Goal: Task Accomplishment & Management: Use online tool/utility

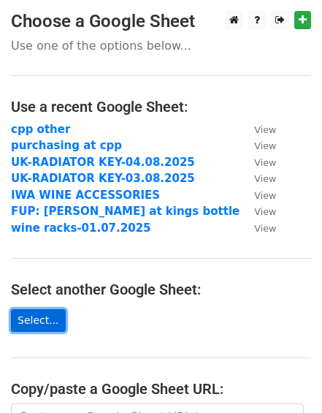
click at [30, 318] on link "Select..." at bounding box center [38, 320] width 55 height 23
click at [38, 323] on link "Select..." at bounding box center [38, 320] width 55 height 23
click at [33, 314] on link "Select..." at bounding box center [38, 320] width 55 height 23
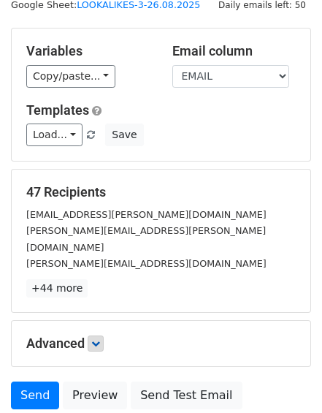
scroll to position [50, 0]
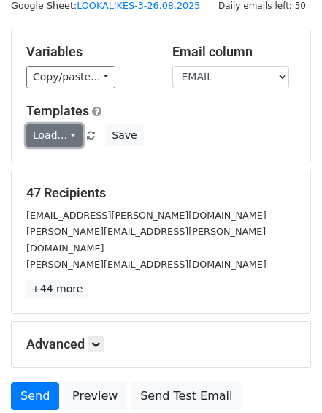
click at [70, 131] on link "Load..." at bounding box center [54, 135] width 56 height 23
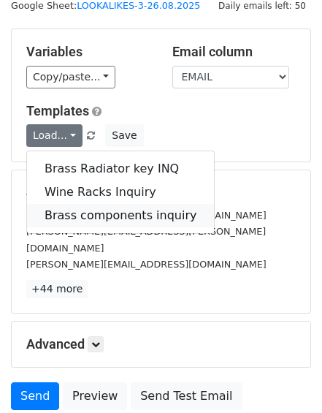
click at [142, 213] on link "Brass components inquiry" at bounding box center [120, 215] width 187 height 23
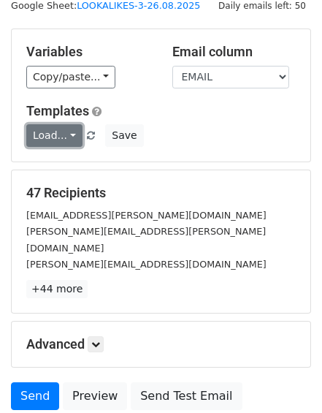
click at [64, 134] on link "Load..." at bounding box center [54, 135] width 56 height 23
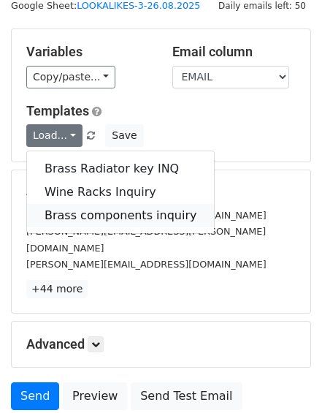
click at [97, 206] on link "Brass components inquiry" at bounding box center [120, 215] width 187 height 23
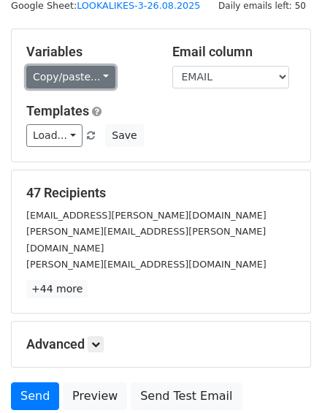
click at [89, 80] on link "Copy/paste..." at bounding box center [70, 77] width 89 height 23
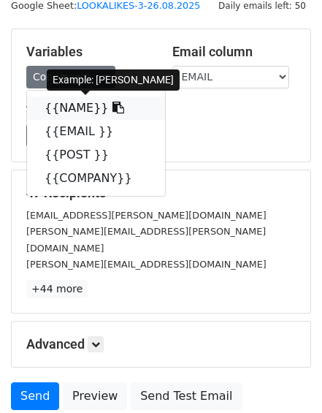
click at [112, 107] on icon at bounding box center [118, 108] width 12 height 12
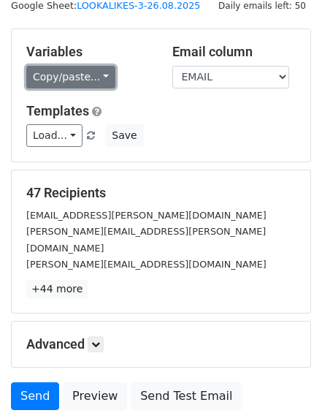
click at [87, 75] on link "Copy/paste..." at bounding box center [70, 77] width 89 height 23
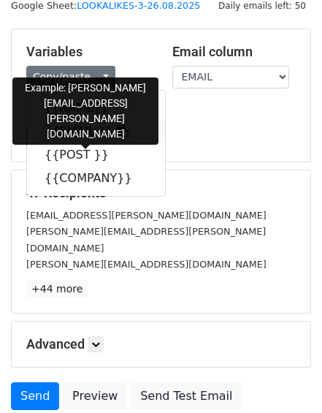
click at [117, 129] on icon at bounding box center [123, 131] width 12 height 12
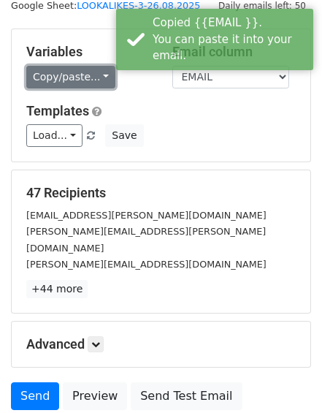
click at [96, 78] on link "Copy/paste..." at bounding box center [70, 77] width 89 height 23
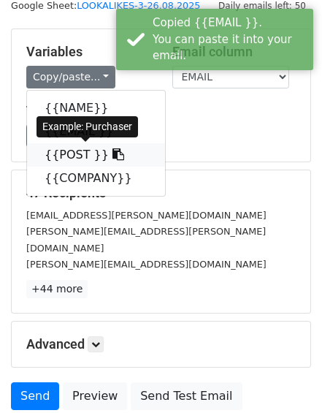
click at [112, 155] on icon at bounding box center [118, 154] width 12 height 12
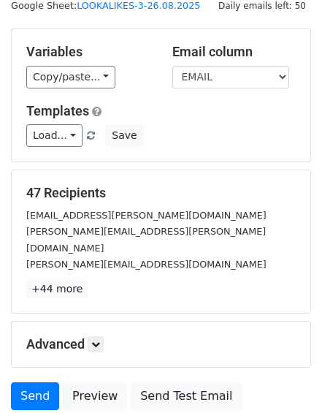
scroll to position [152, 0]
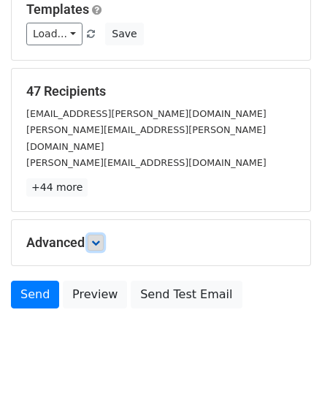
click at [90, 234] on link at bounding box center [96, 242] width 16 height 16
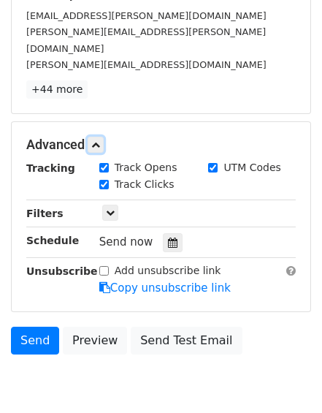
scroll to position [255, 0]
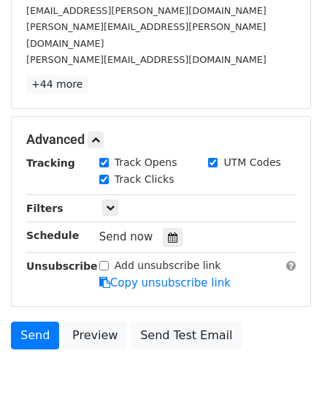
click at [102, 261] on input "Add unsubscribe link" at bounding box center [103, 265] width 9 height 9
click at [104, 261] on input "Add unsubscribe link" at bounding box center [103, 265] width 9 height 9
checkbox input "false"
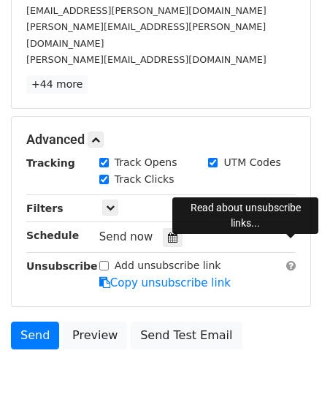
click at [288, 260] on span at bounding box center [290, 265] width 9 height 11
click at [112, 199] on link at bounding box center [110, 207] width 16 height 16
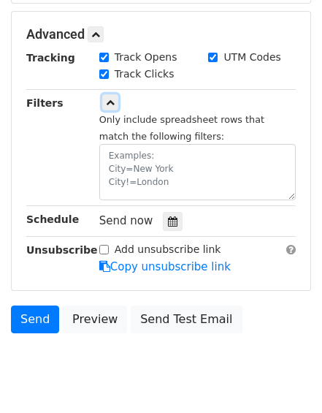
scroll to position [356, 0]
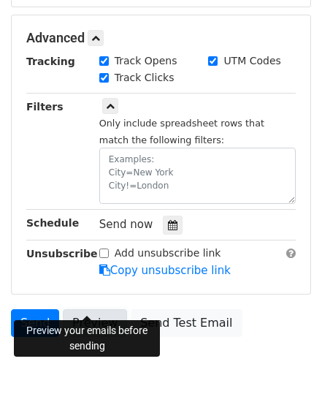
click at [99, 309] on link "Preview" at bounding box center [95, 323] width 64 height 28
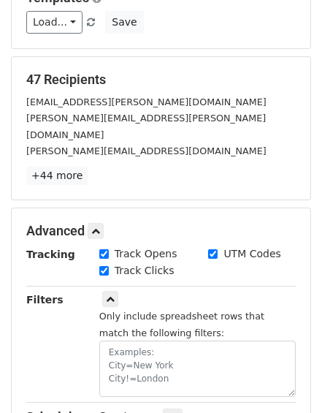
scroll to position [0, 0]
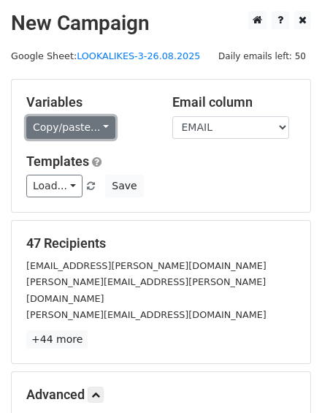
click at [70, 126] on link "Copy/paste..." at bounding box center [70, 127] width 89 height 23
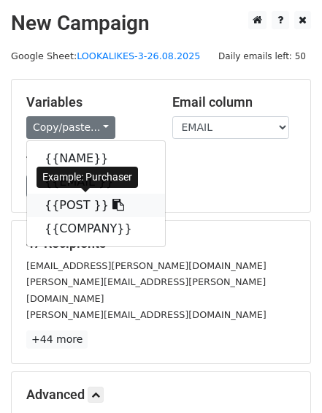
click at [112, 200] on icon at bounding box center [118, 205] width 12 height 12
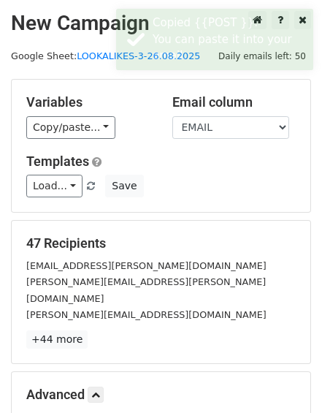
scroll to position [383, 0]
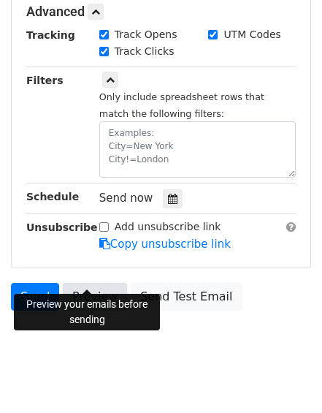
click at [99, 283] on link "Preview" at bounding box center [95, 297] width 64 height 28
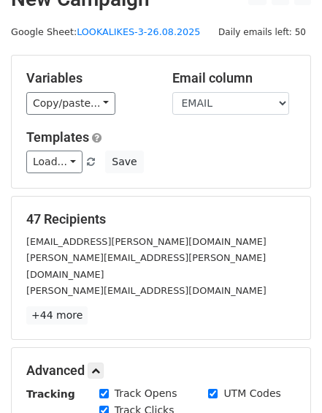
scroll to position [23, 0]
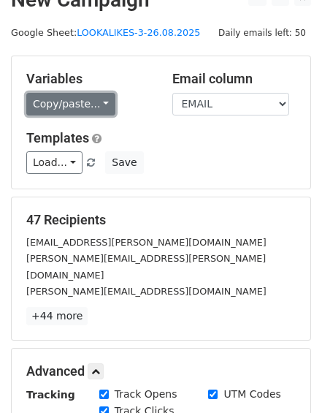
click at [50, 95] on link "Copy/paste..." at bounding box center [70, 104] width 89 height 23
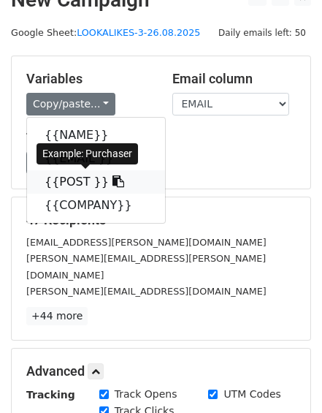
click at [112, 180] on icon at bounding box center [118, 181] width 12 height 12
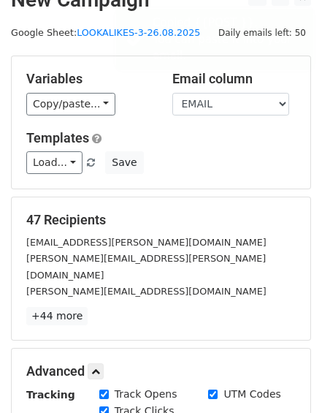
scroll to position [383, 0]
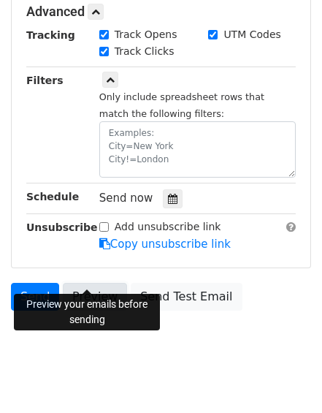
click at [106, 283] on link "Preview" at bounding box center [95, 297] width 64 height 28
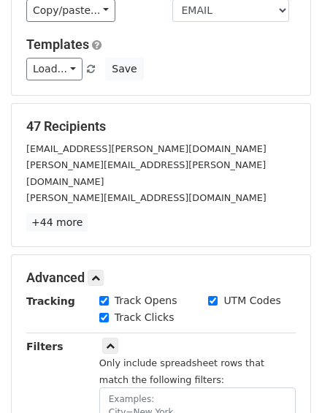
scroll to position [0, 0]
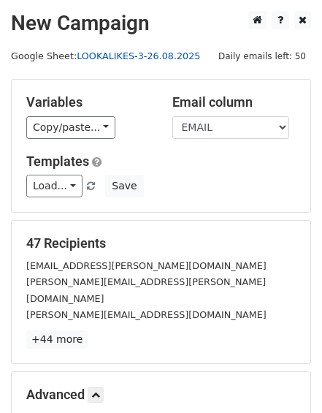
click at [131, 56] on link "LOOKALIKES-3-26.08.2025" at bounding box center [138, 55] width 123 height 11
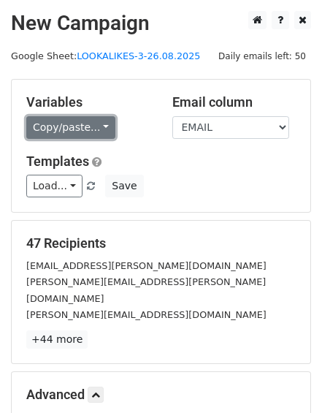
click at [94, 132] on link "Copy/paste..." at bounding box center [70, 127] width 89 height 23
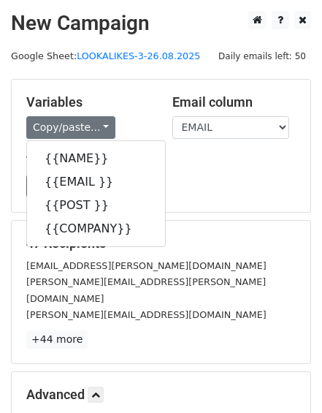
click at [190, 226] on div "47 Recipients pavel.jelinek@gcegroup.com pavel.strnad@gcegroup.com gareth.cause…" at bounding box center [161, 292] width 299 height 142
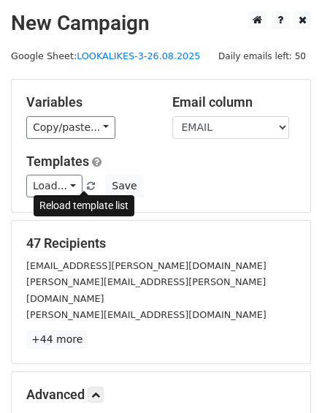
click at [87, 188] on span at bounding box center [91, 186] width 8 height 9
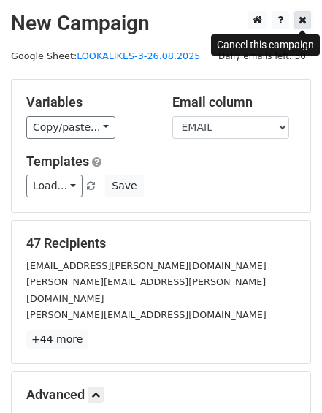
click at [302, 18] on icon at bounding box center [303, 20] width 8 height 10
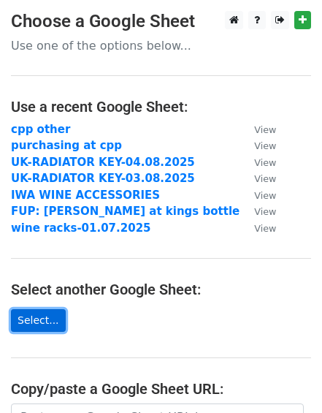
click at [44, 321] on link "Select..." at bounding box center [38, 320] width 55 height 23
click at [32, 329] on link "Select..." at bounding box center [38, 320] width 55 height 23
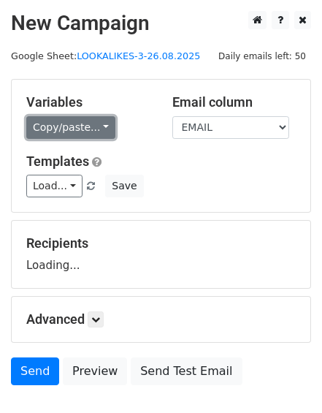
click at [72, 121] on link "Copy/paste..." at bounding box center [70, 127] width 89 height 23
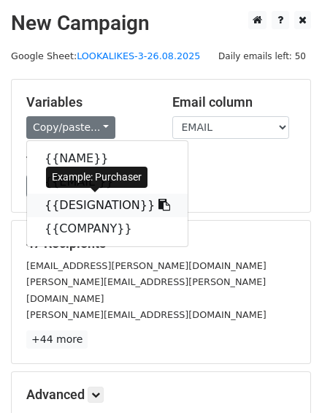
click at [159, 201] on icon at bounding box center [165, 205] width 12 height 12
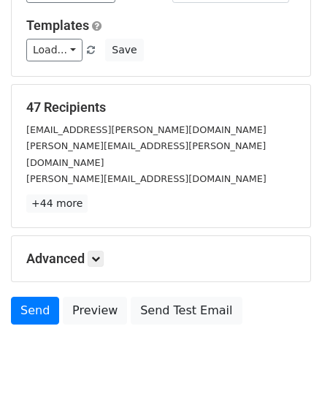
scroll to position [139, 0]
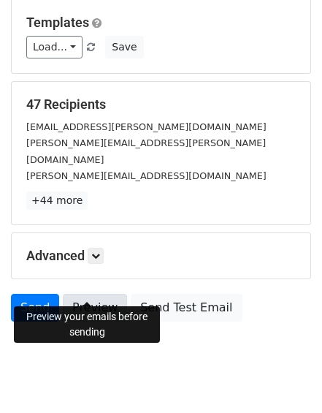
click at [83, 294] on link "Preview" at bounding box center [95, 308] width 64 height 28
click at [79, 294] on link "Preview" at bounding box center [95, 308] width 64 height 28
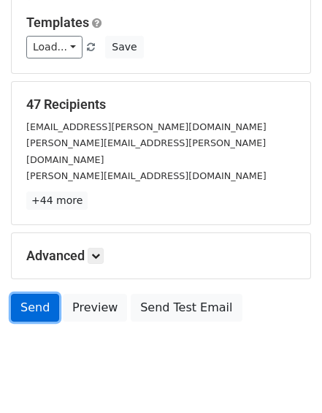
click at [20, 294] on link "Send" at bounding box center [35, 308] width 48 height 28
